Goal: Task Accomplishment & Management: Complete application form

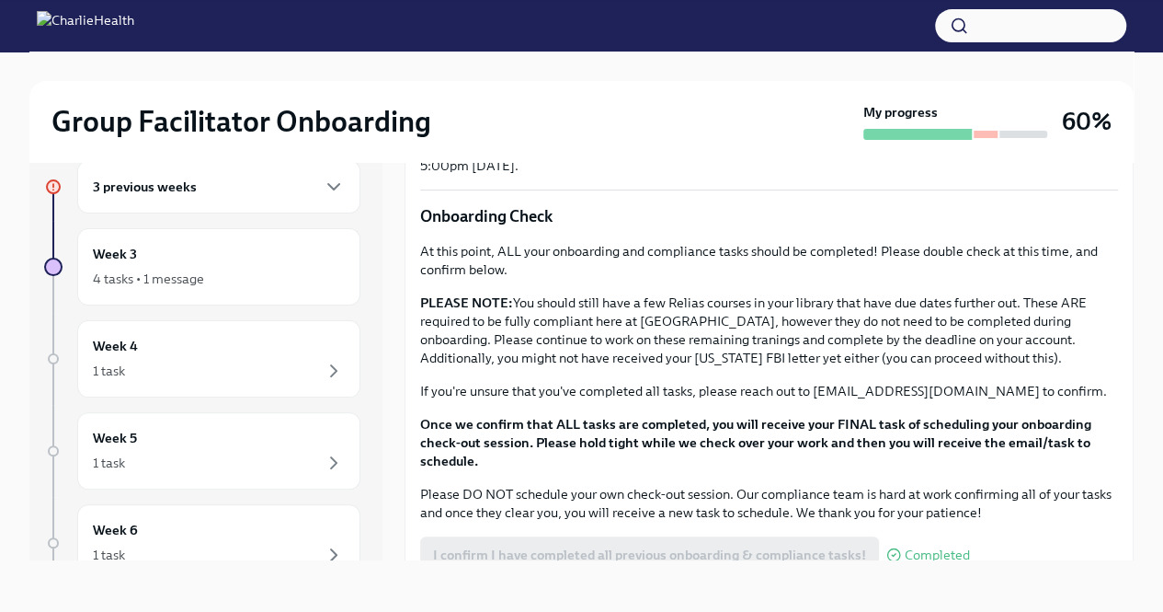
click at [233, 192] on div "3 previous weeks" at bounding box center [219, 187] width 252 height 22
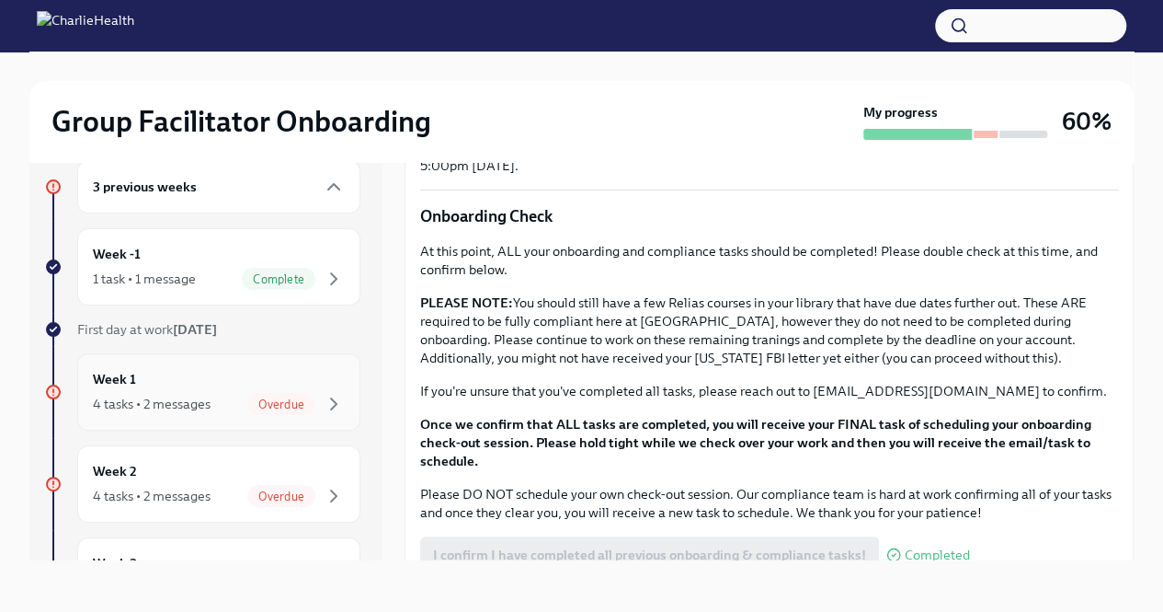
click at [299, 381] on div "Week 1 4 tasks • 2 messages Overdue" at bounding box center [219, 392] width 252 height 46
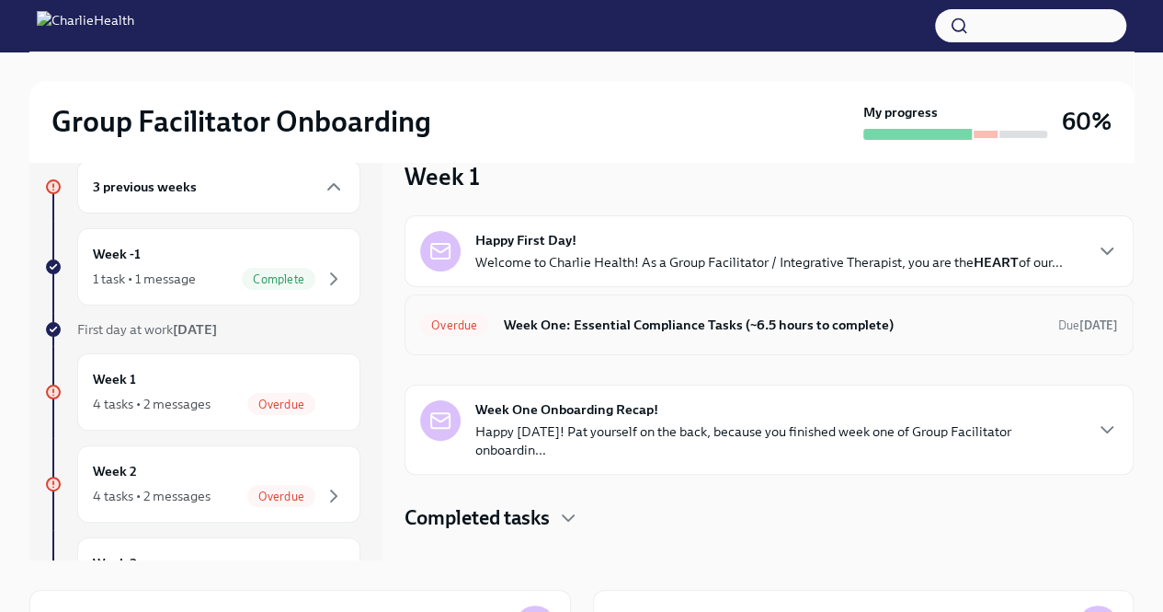
click at [640, 325] on h6 "Week One: Essential Compliance Tasks (~6.5 hours to complete)" at bounding box center [773, 325] width 541 height 20
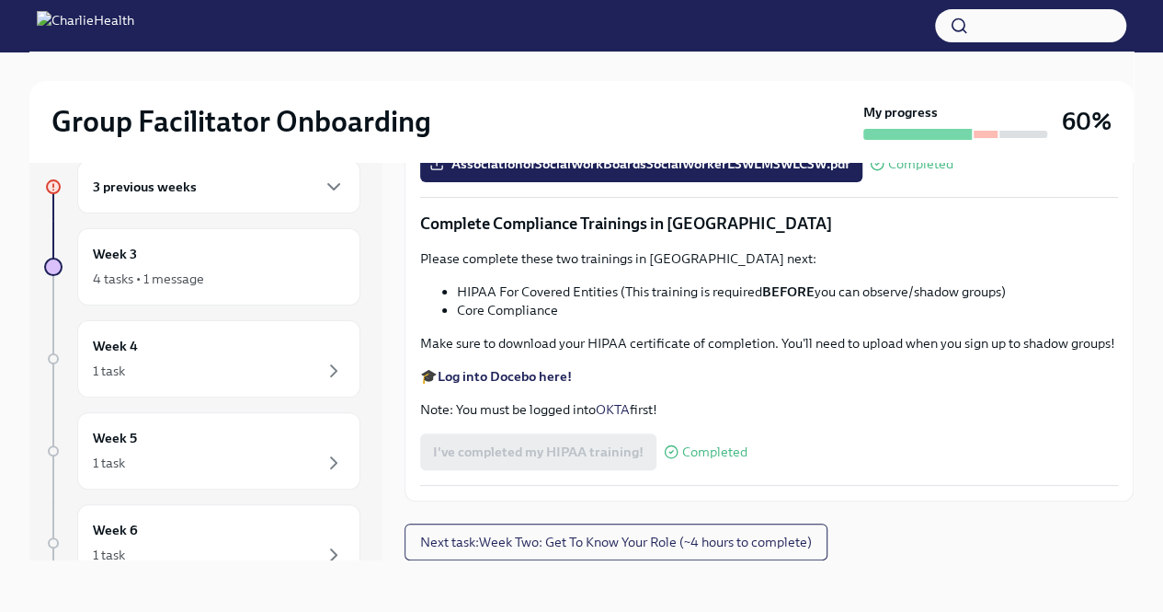
scroll to position [4260, 0]
click at [631, 534] on span "Next task : Week Two: Get To Know Your Role (~4 hours to complete)" at bounding box center [616, 542] width 392 height 18
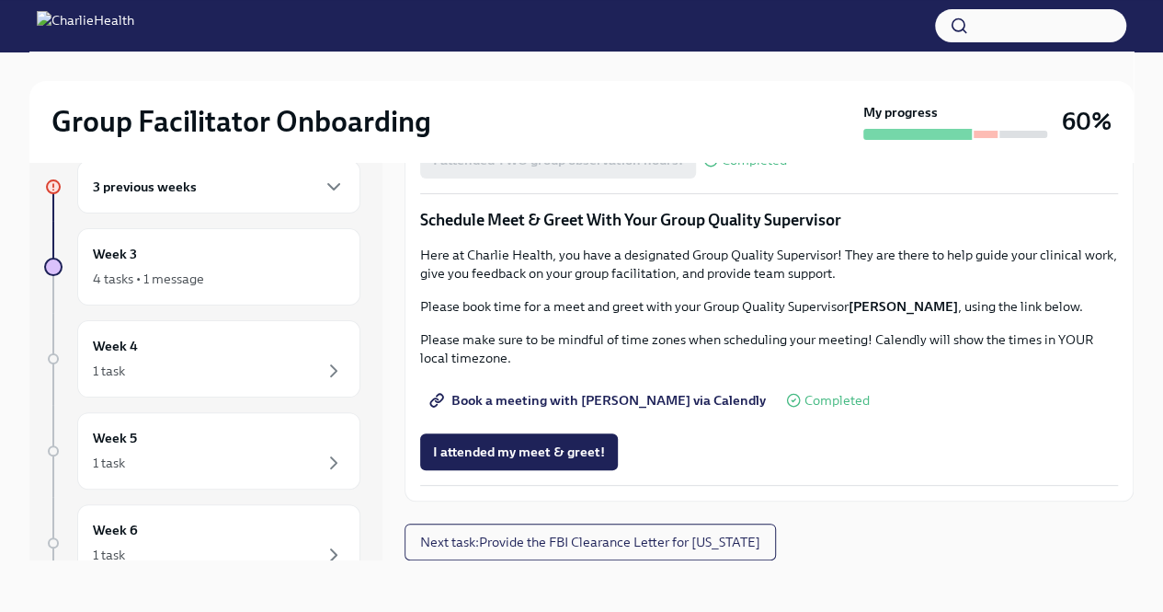
scroll to position [1733, 0]
click at [554, 457] on span "I attended my meet & greet!" at bounding box center [519, 451] width 172 height 18
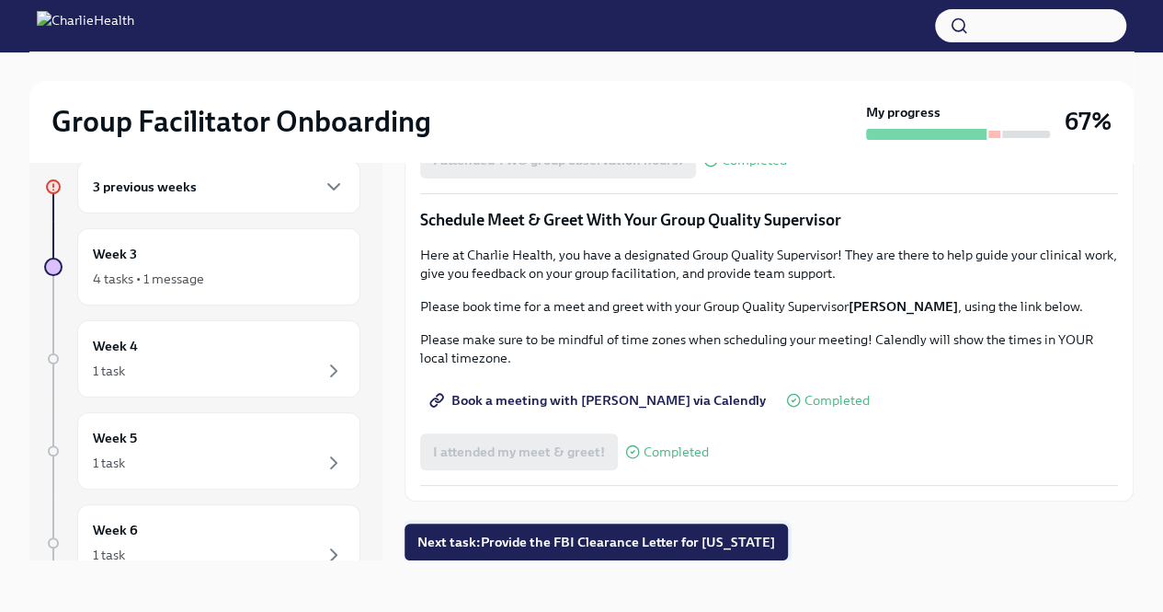
click at [555, 558] on button "Next task : Provide the FBI Clearance Letter for [US_STATE]" at bounding box center [597, 541] width 384 height 37
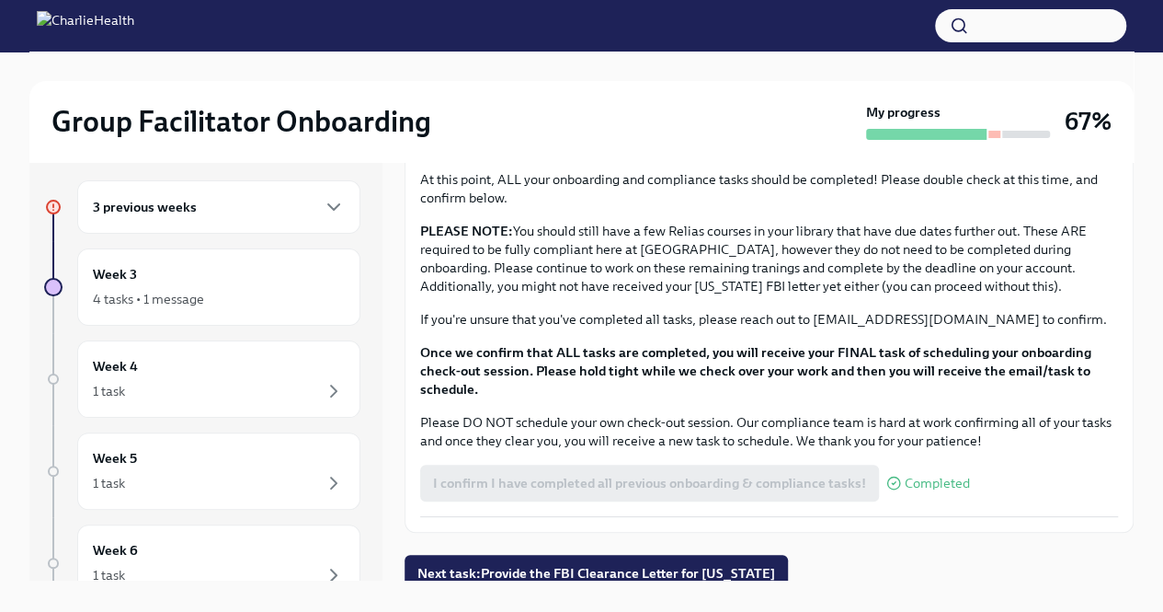
scroll to position [31, 0]
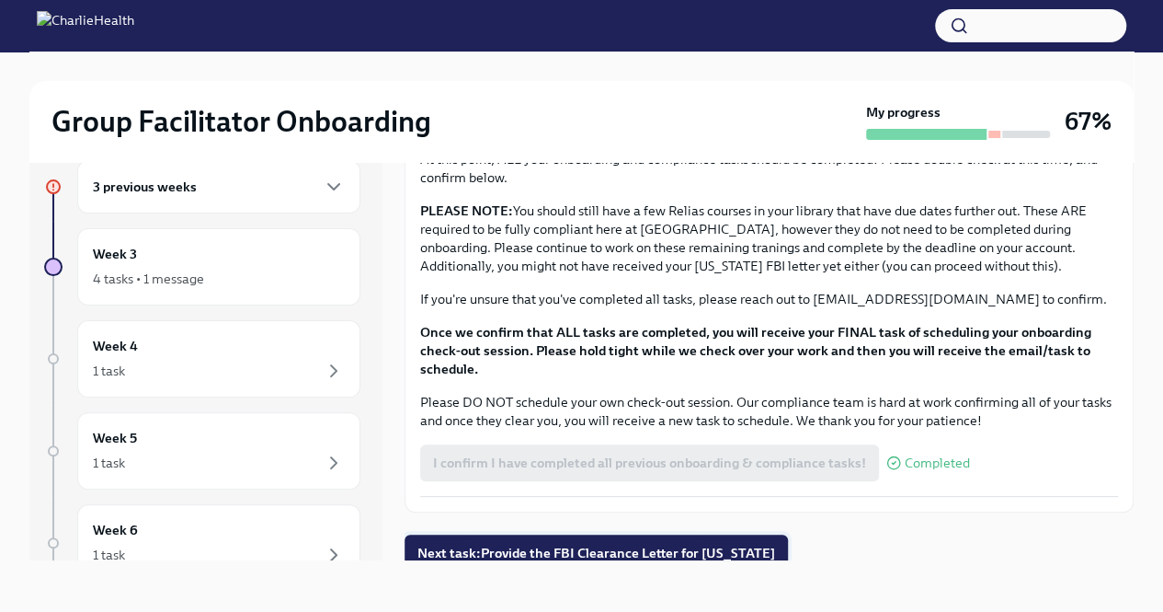
click at [721, 544] on span "Next task : Provide the FBI Clearance Letter for [US_STATE]" at bounding box center [597, 553] width 358 height 18
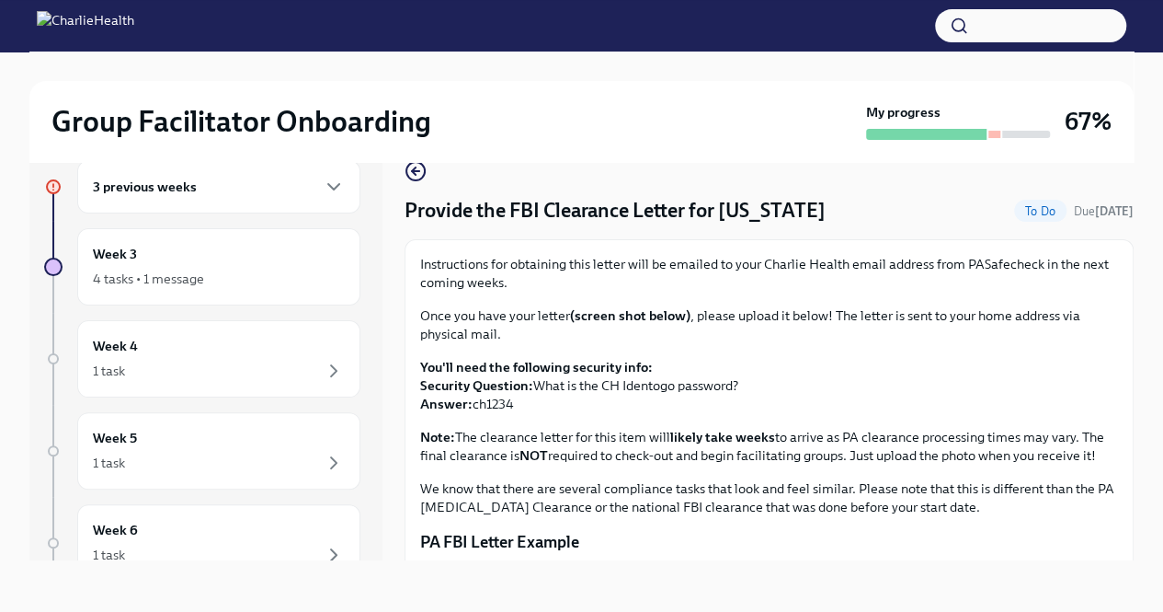
click at [292, 176] on div "3 previous weeks" at bounding box center [219, 187] width 252 height 22
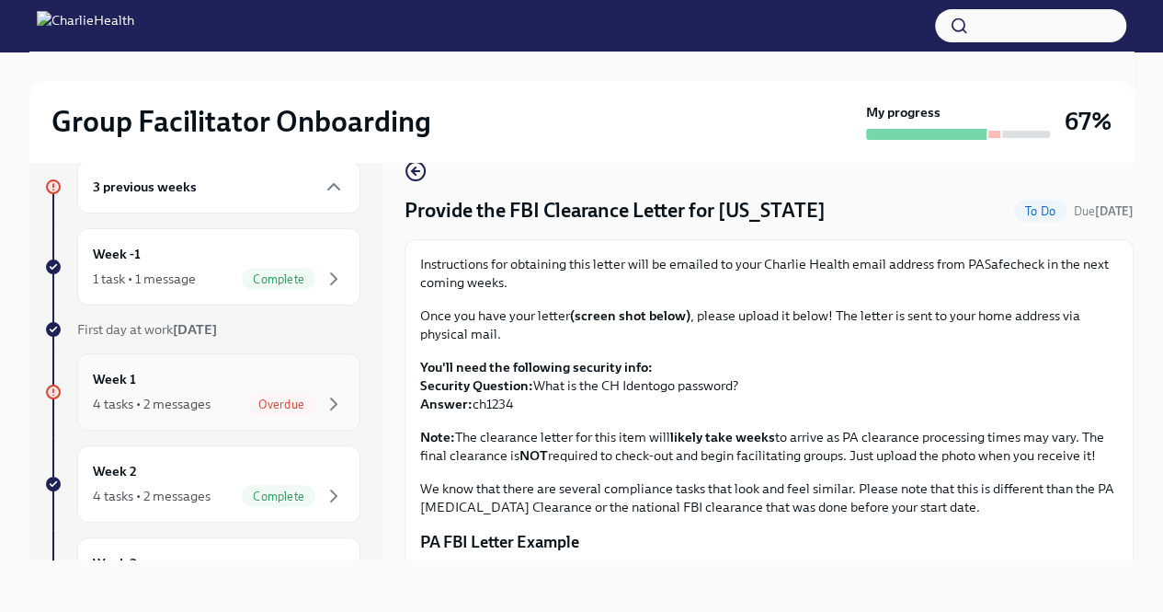
click at [268, 397] on span "Overdue" at bounding box center [281, 404] width 68 height 14
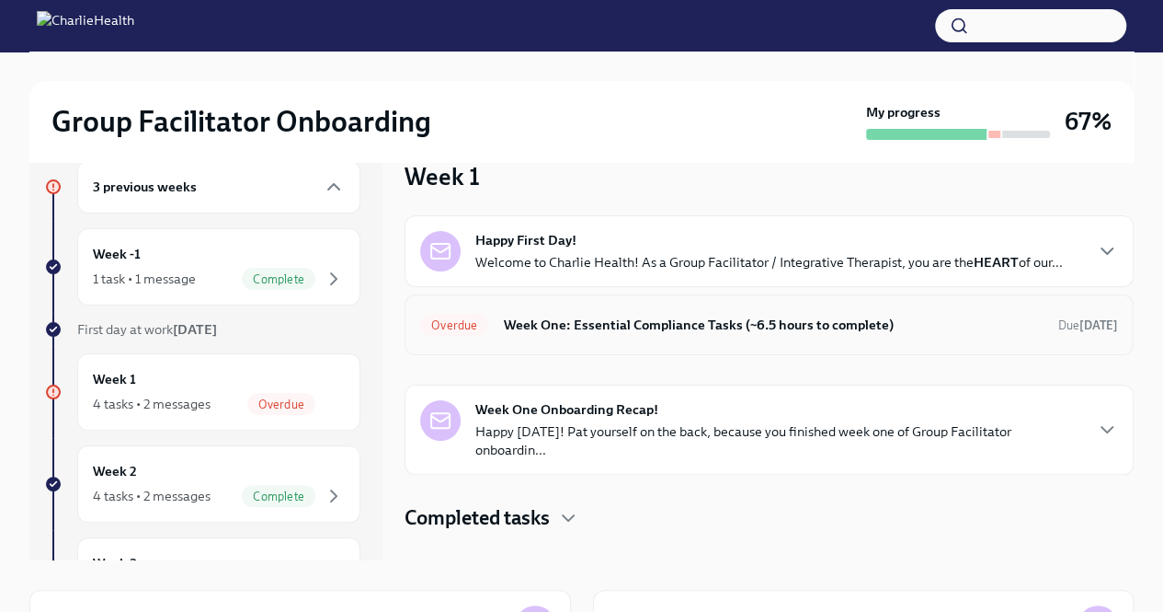
click at [582, 322] on h6 "Week One: Essential Compliance Tasks (~6.5 hours to complete)" at bounding box center [773, 325] width 541 height 20
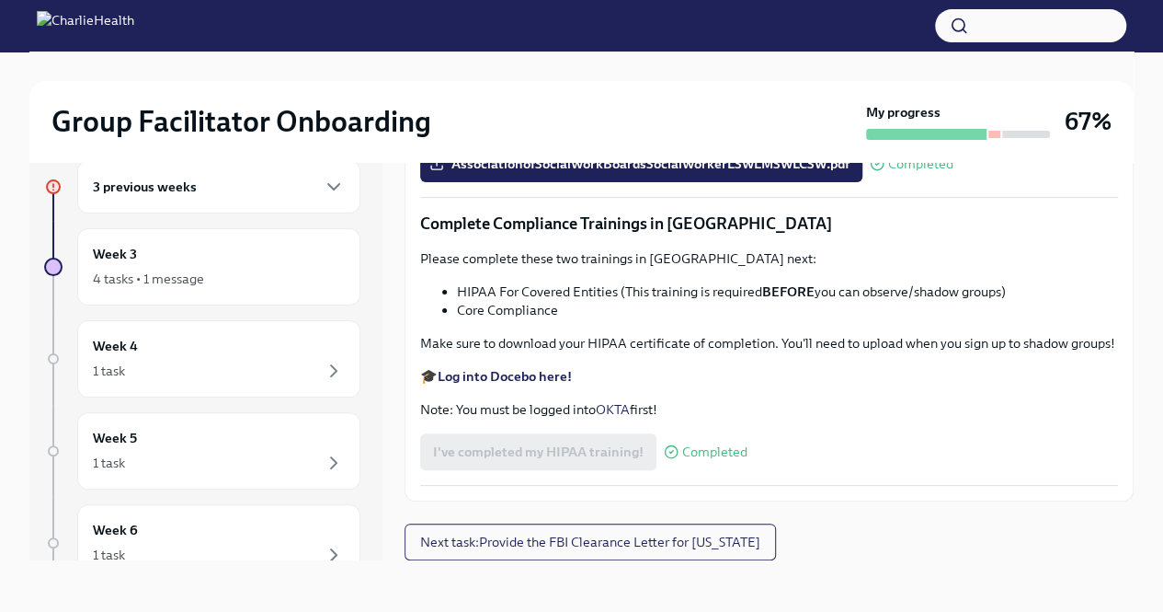
scroll to position [4260, 0]
